Goal: Transaction & Acquisition: Subscribe to service/newsletter

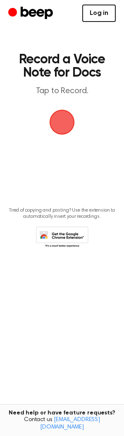
click at [97, 13] on link "Log in" at bounding box center [99, 13] width 34 height 17
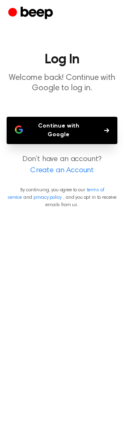
click at [78, 125] on button "Continue with Google" at bounding box center [62, 130] width 111 height 27
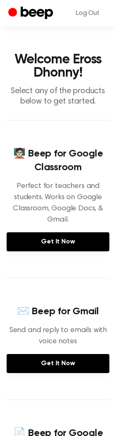
scroll to position [55, 0]
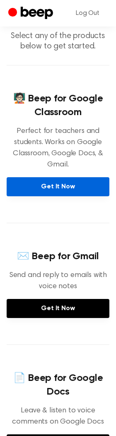
click at [52, 185] on link "Get It Now" at bounding box center [58, 186] width 103 height 19
